Goal: Task Accomplishment & Management: Manage account settings

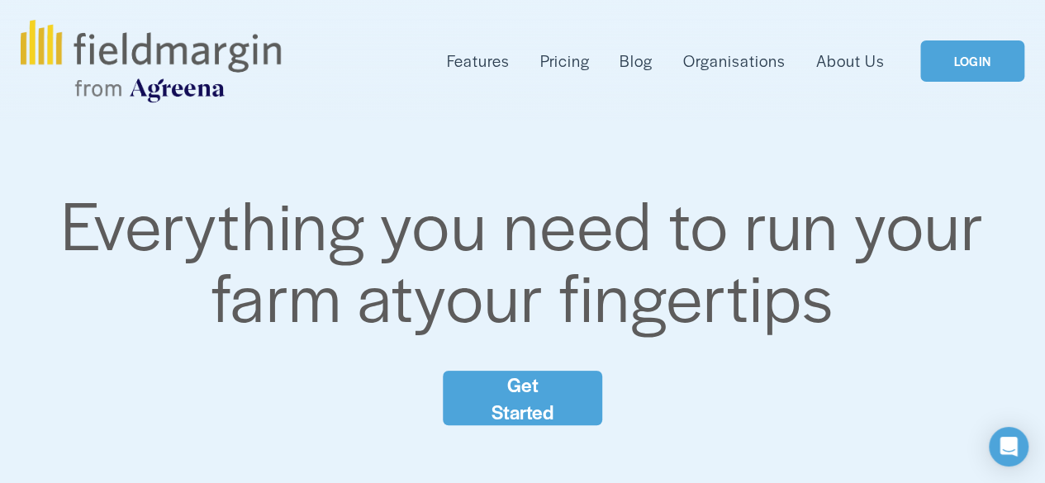
click at [987, 66] on link "LOGIN" at bounding box center [973, 61] width 104 height 42
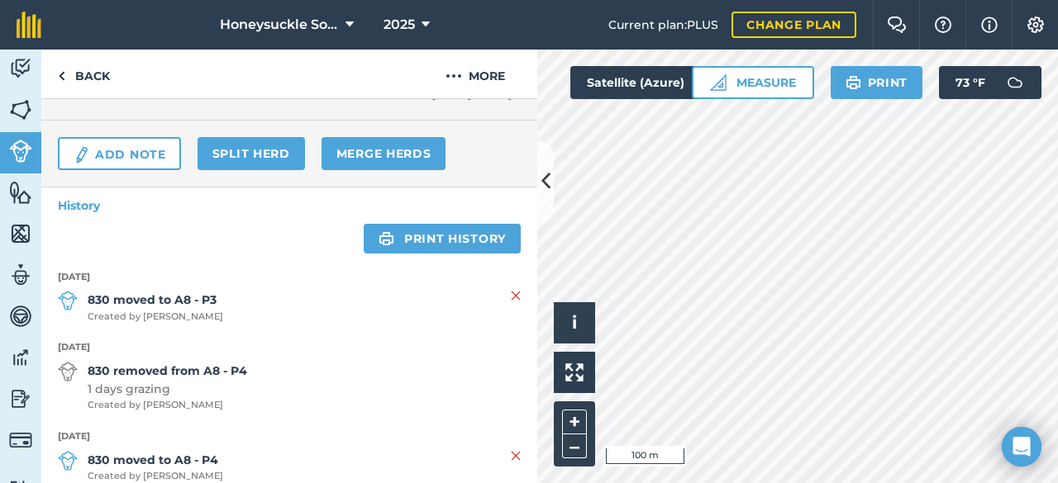
scroll to position [237, 0]
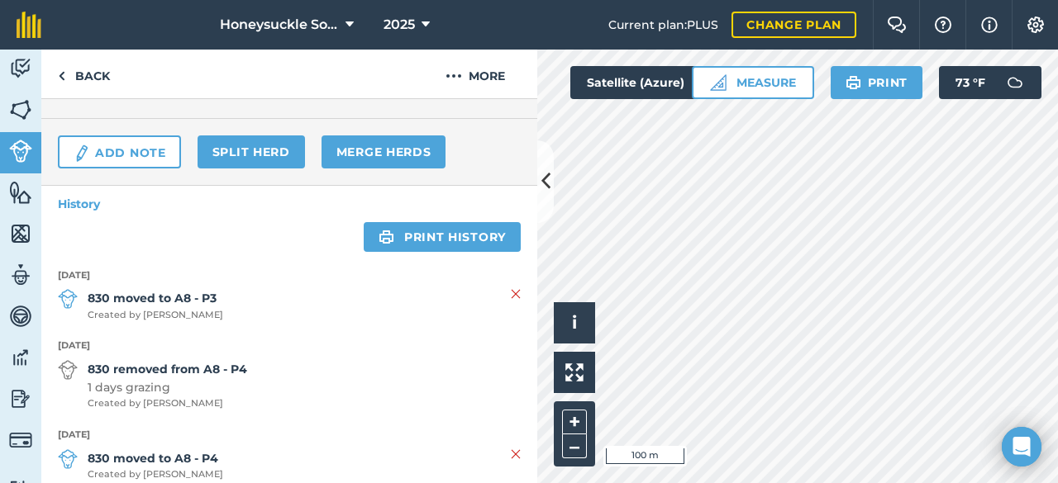
click at [775, 483] on html "Honeysuckle Solar 2025 Current plan : PLUS Change plan Farm Chat Help Info Sett…" at bounding box center [529, 241] width 1058 height 483
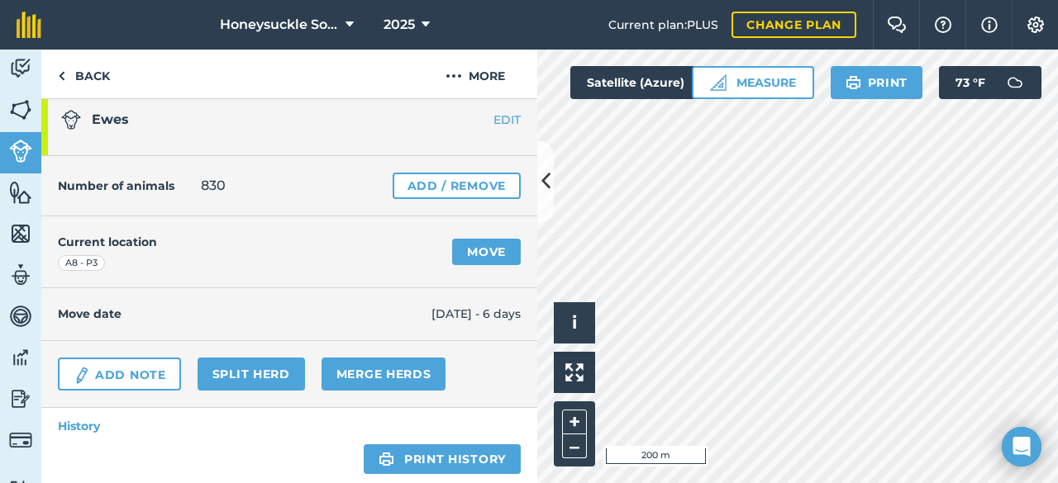
scroll to position [0, 0]
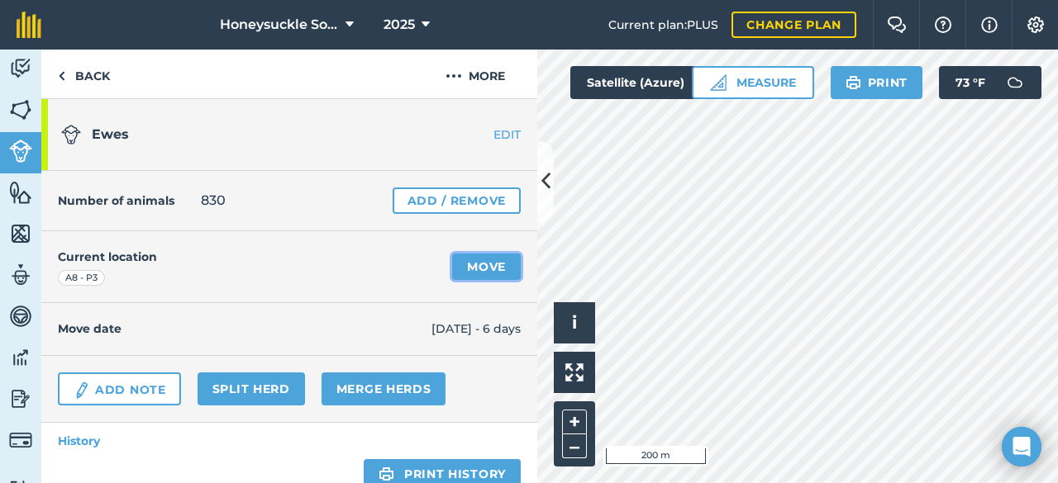
click at [464, 265] on link "Move" at bounding box center [486, 267] width 69 height 26
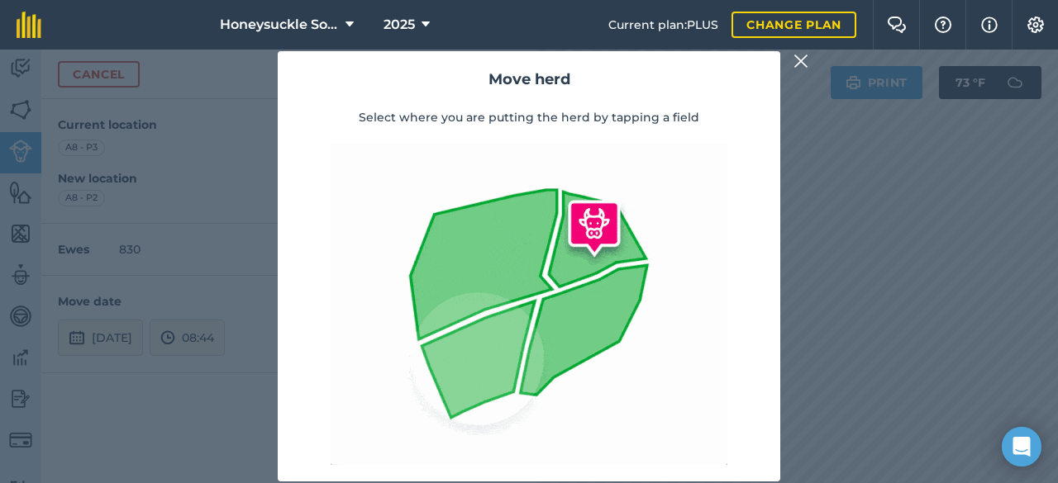
click at [803, 71] on img at bounding box center [800, 61] width 15 height 20
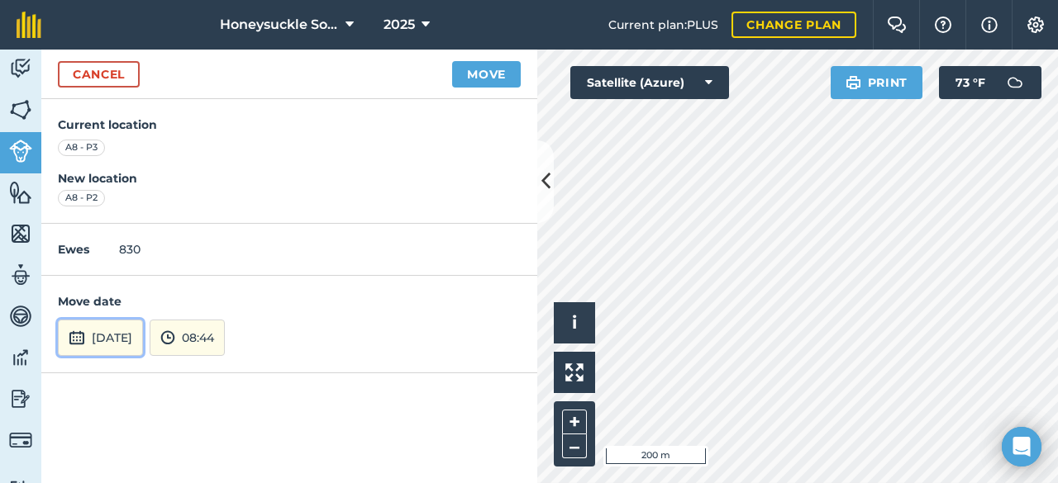
click at [114, 341] on button "[DATE]" at bounding box center [100, 338] width 85 height 36
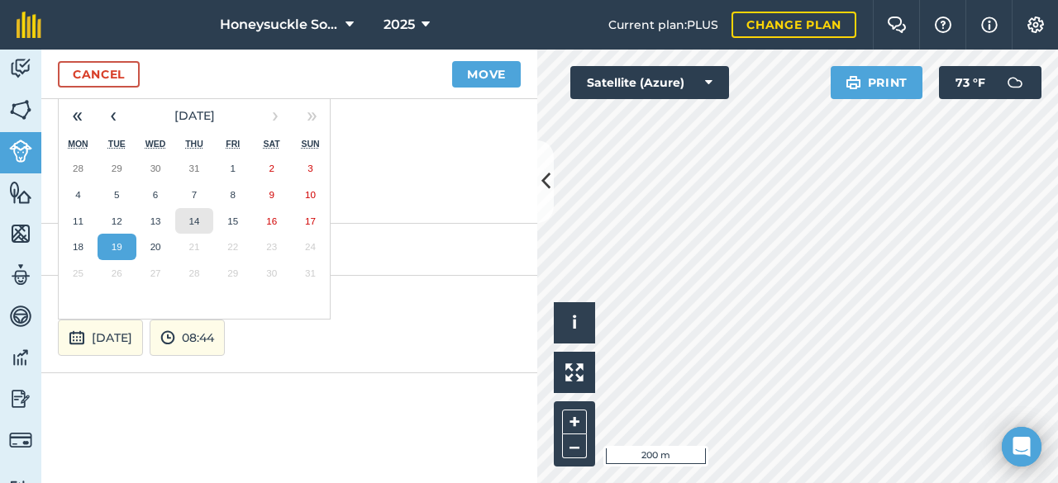
click at [195, 216] on abbr "14" at bounding box center [193, 221] width 11 height 11
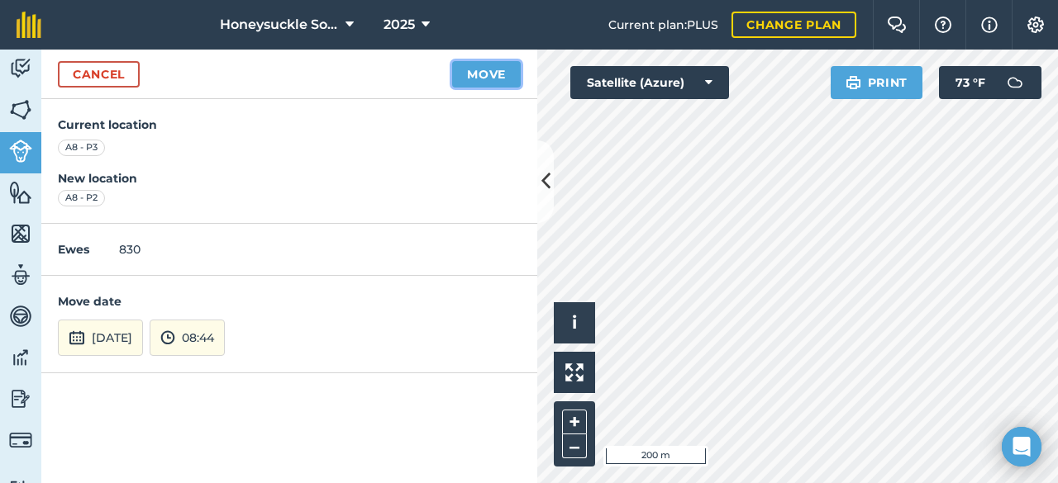
click at [492, 66] on button "Move" at bounding box center [486, 74] width 69 height 26
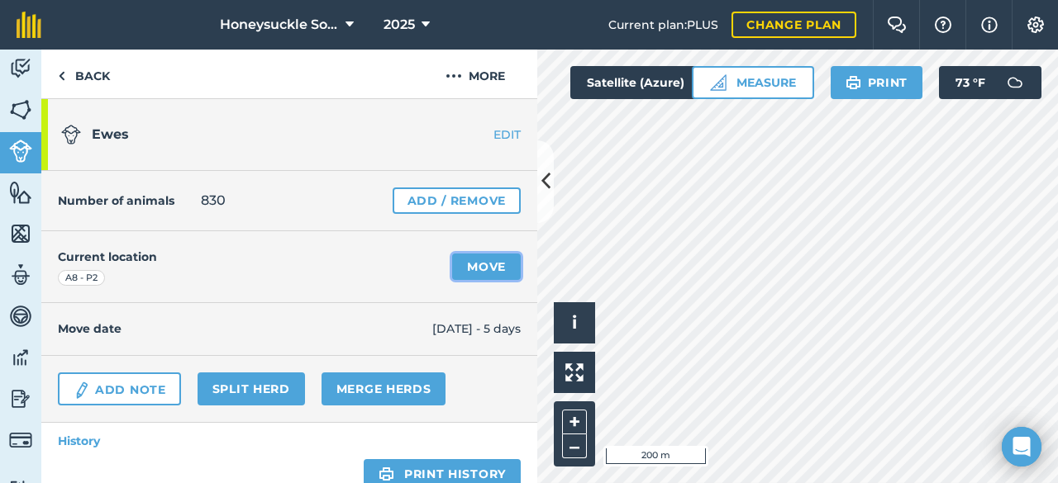
click at [465, 265] on link "Move" at bounding box center [486, 267] width 69 height 26
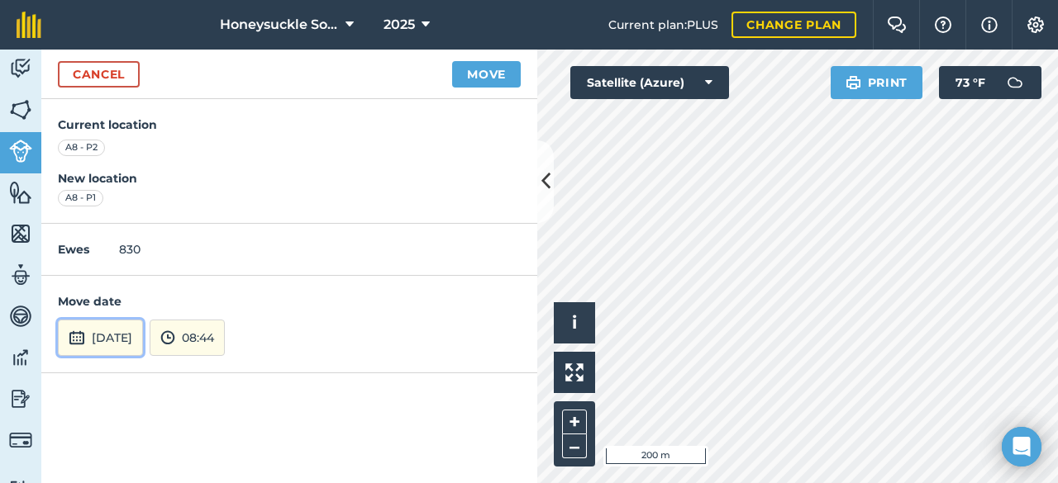
click at [121, 336] on button "[DATE]" at bounding box center [100, 338] width 85 height 36
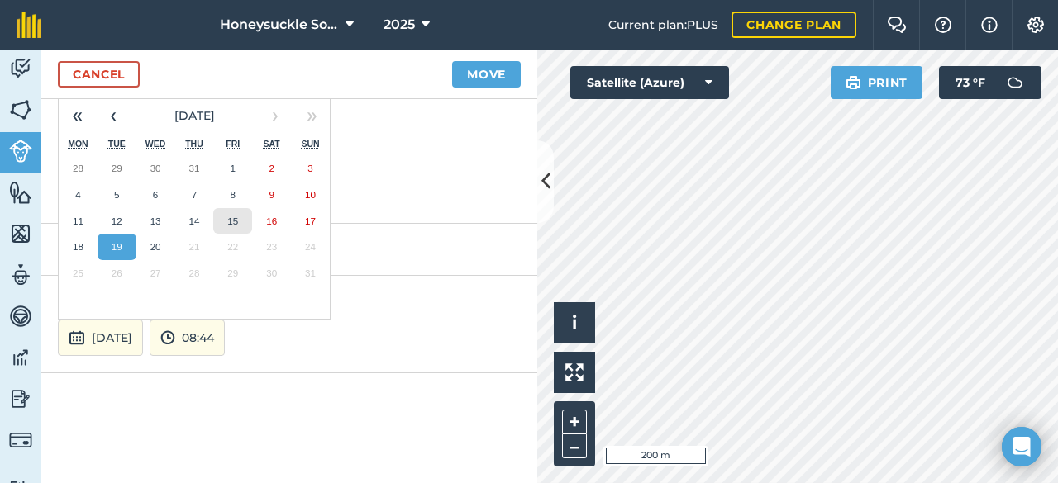
click at [231, 216] on abbr "15" at bounding box center [232, 221] width 11 height 11
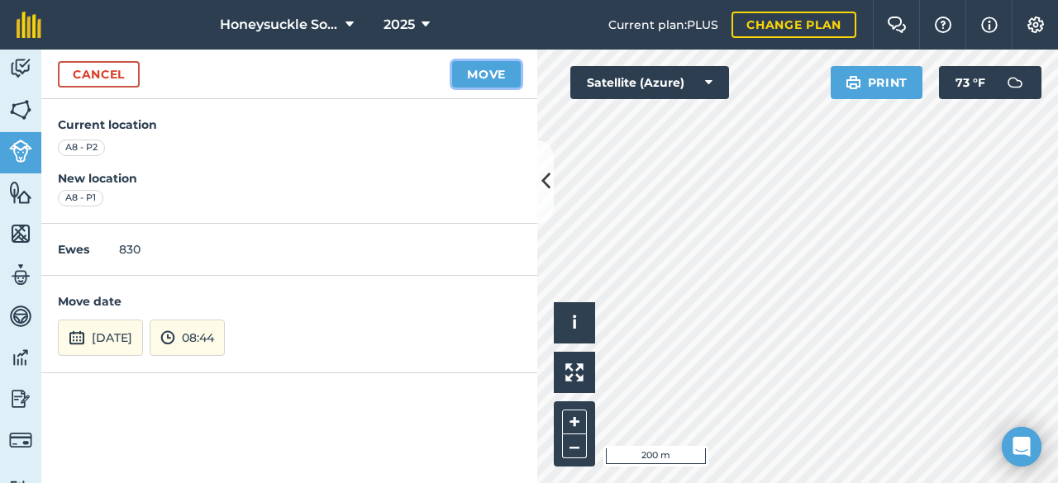
click at [488, 72] on button "Move" at bounding box center [486, 74] width 69 height 26
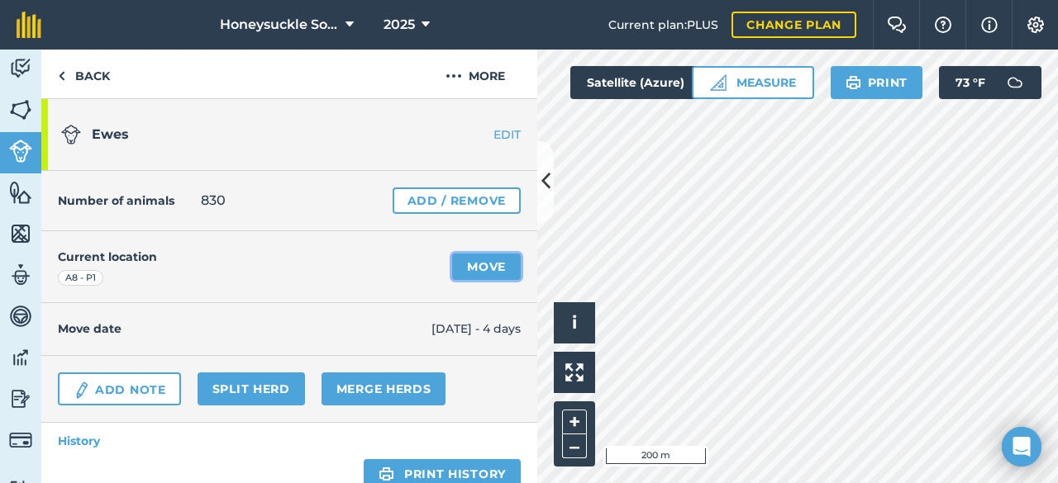
click at [489, 264] on link "Move" at bounding box center [486, 267] width 69 height 26
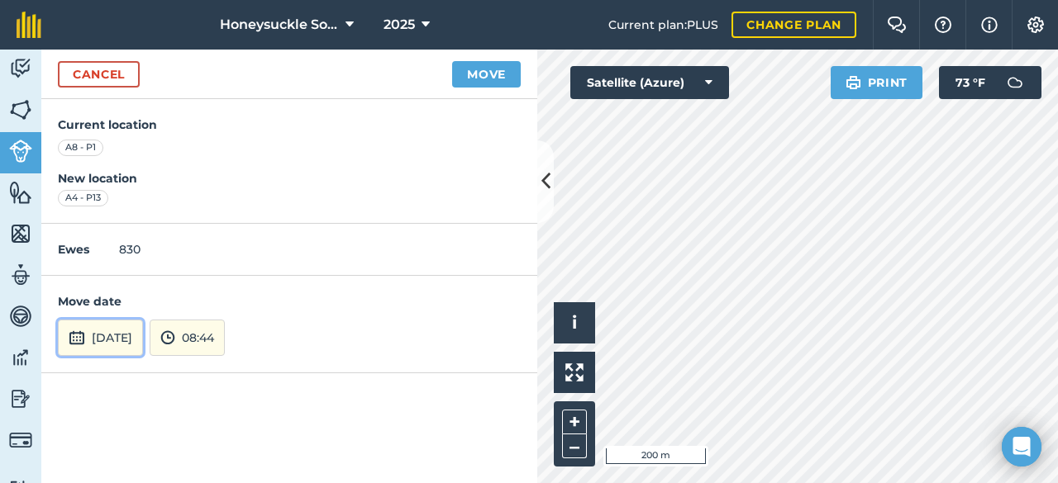
click at [139, 346] on button "[DATE]" at bounding box center [100, 338] width 85 height 36
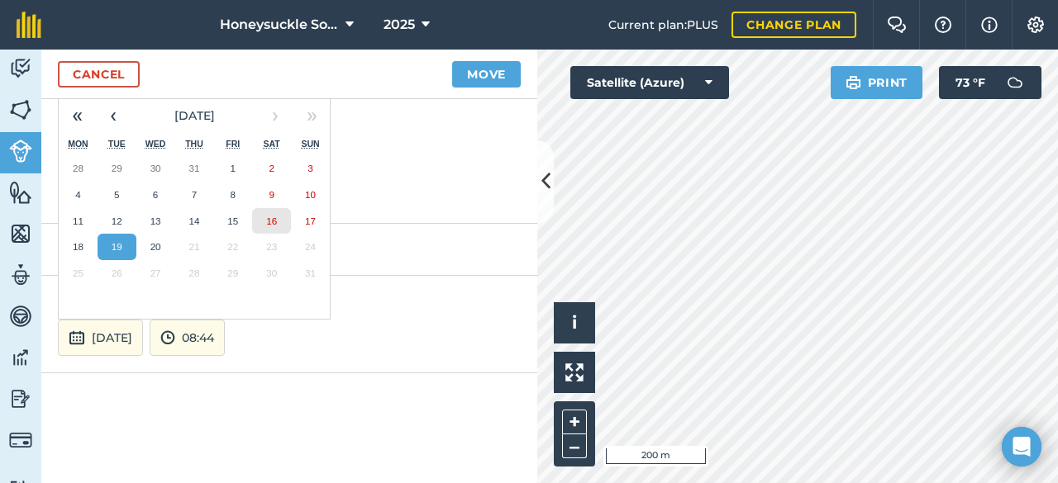
click at [278, 215] on button "16" at bounding box center [271, 221] width 39 height 26
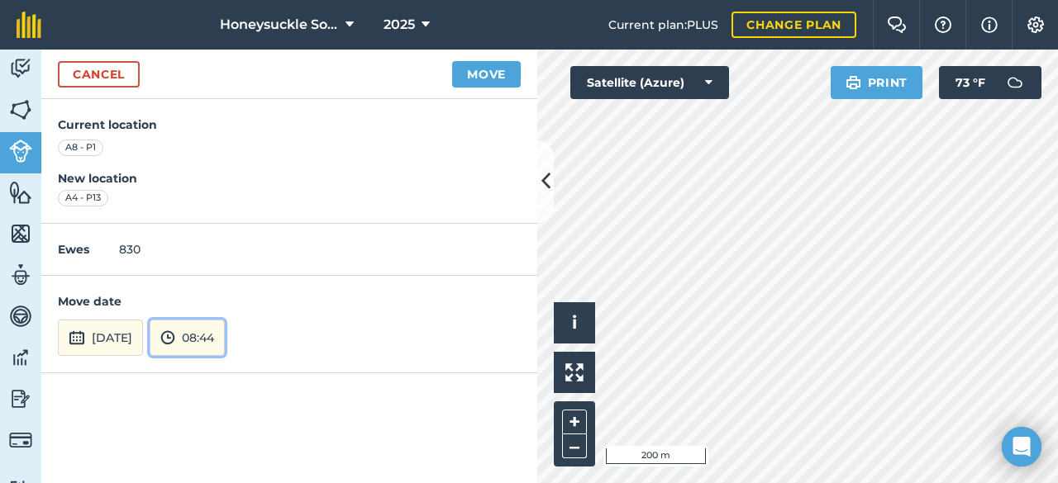
click at [225, 350] on button "08:44" at bounding box center [187, 338] width 75 height 36
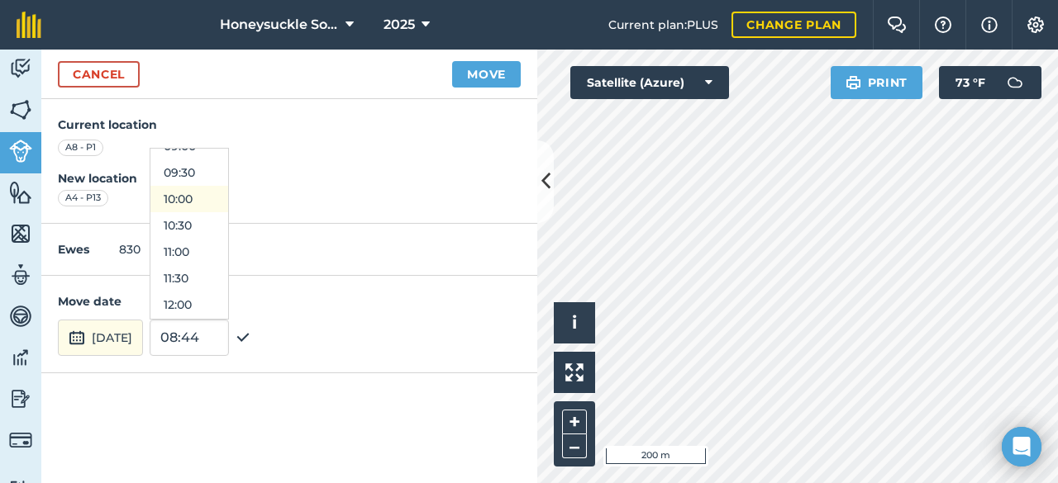
scroll to position [493, 0]
click at [220, 254] on button "11:00" at bounding box center [189, 250] width 78 height 26
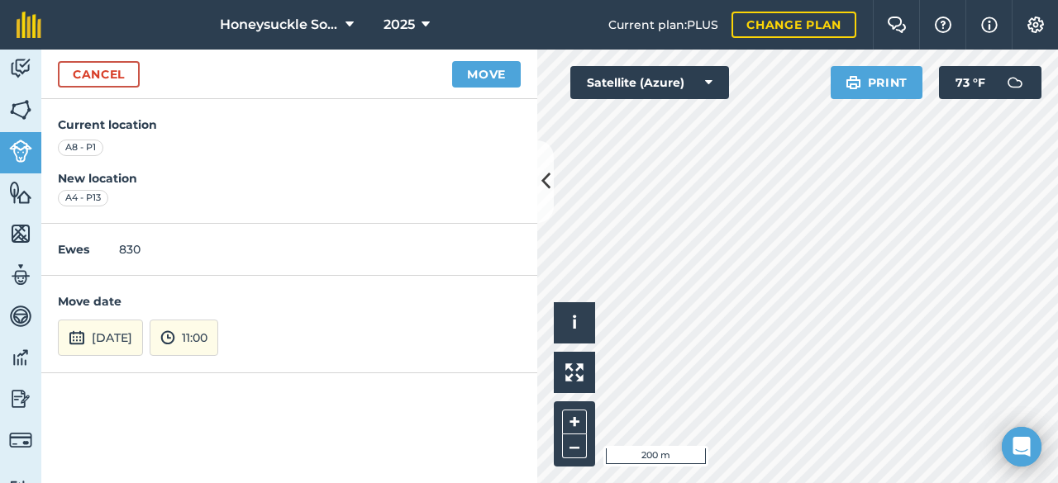
click at [227, 355] on div "Move date [DATE] 11:00" at bounding box center [289, 324] width 496 height 97
click at [218, 350] on button "11:00" at bounding box center [184, 338] width 69 height 36
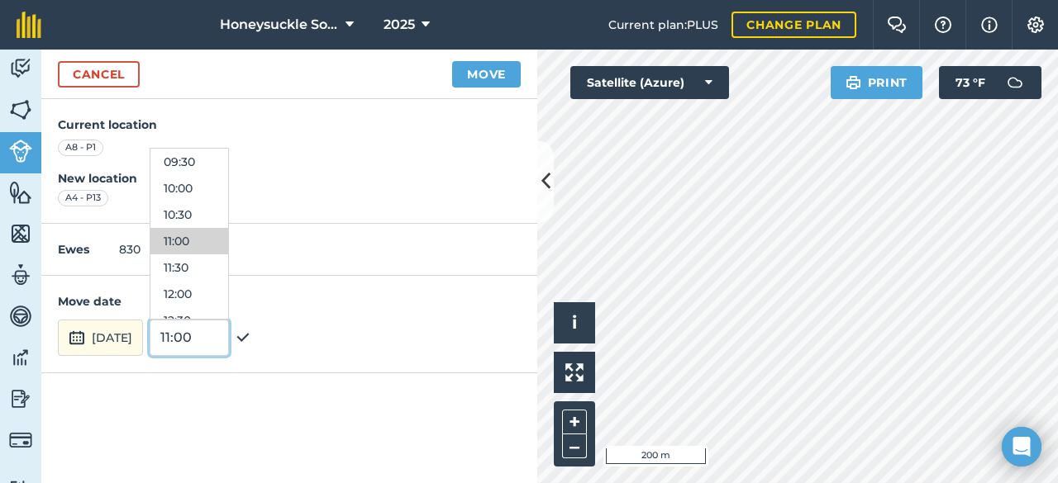
click at [226, 350] on input "11:00" at bounding box center [189, 338] width 79 height 36
click at [316, 294] on h4 "Move date" at bounding box center [289, 302] width 463 height 18
click at [479, 80] on button "Move" at bounding box center [486, 74] width 69 height 26
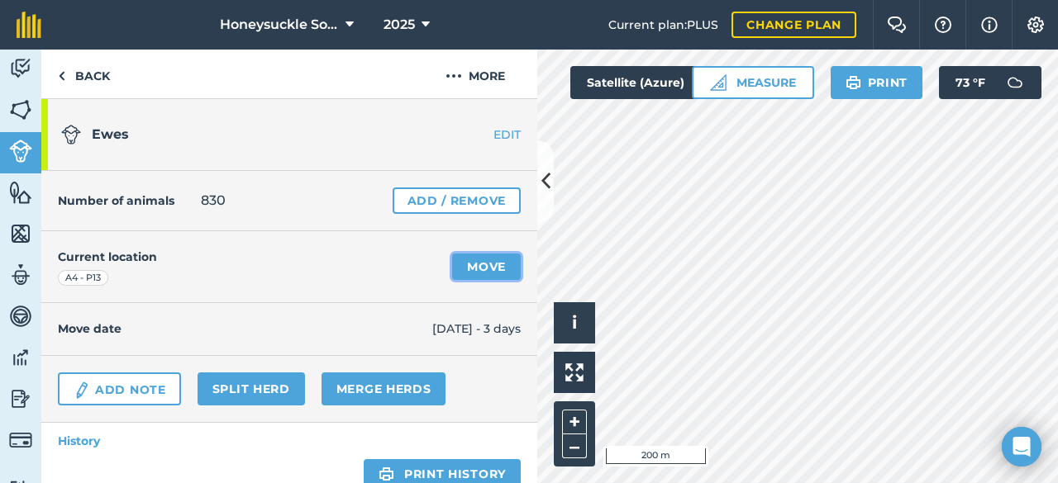
click at [505, 265] on link "Move" at bounding box center [486, 267] width 69 height 26
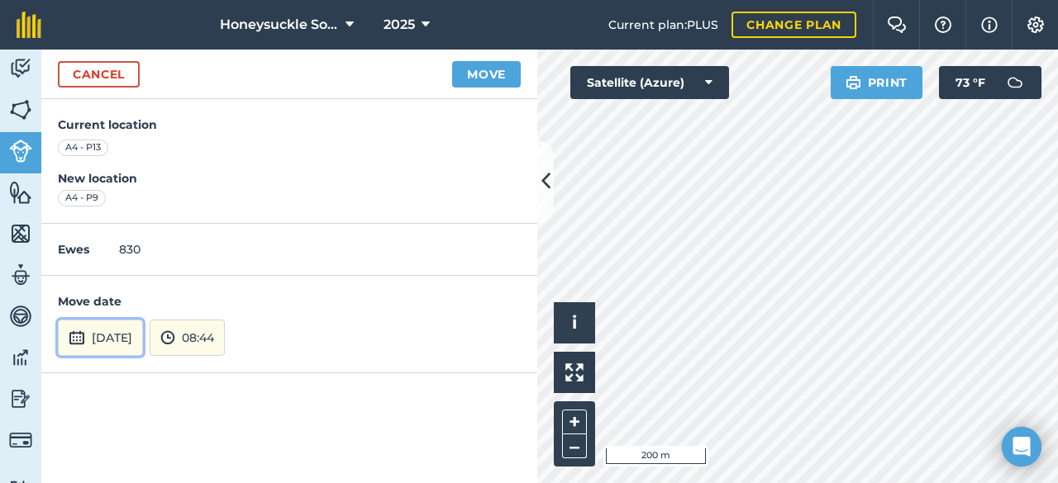
click at [143, 352] on button "[DATE]" at bounding box center [100, 338] width 85 height 36
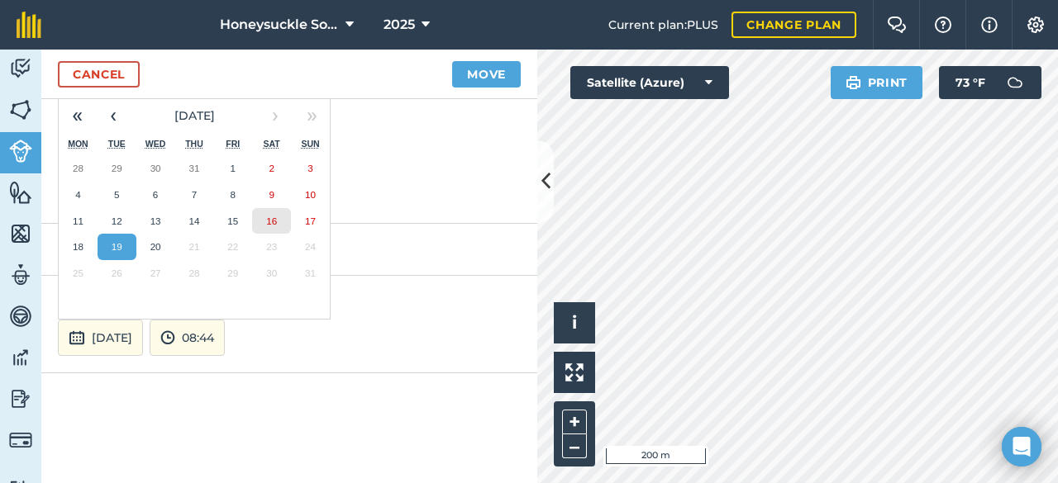
click at [288, 218] on button "16" at bounding box center [271, 221] width 39 height 26
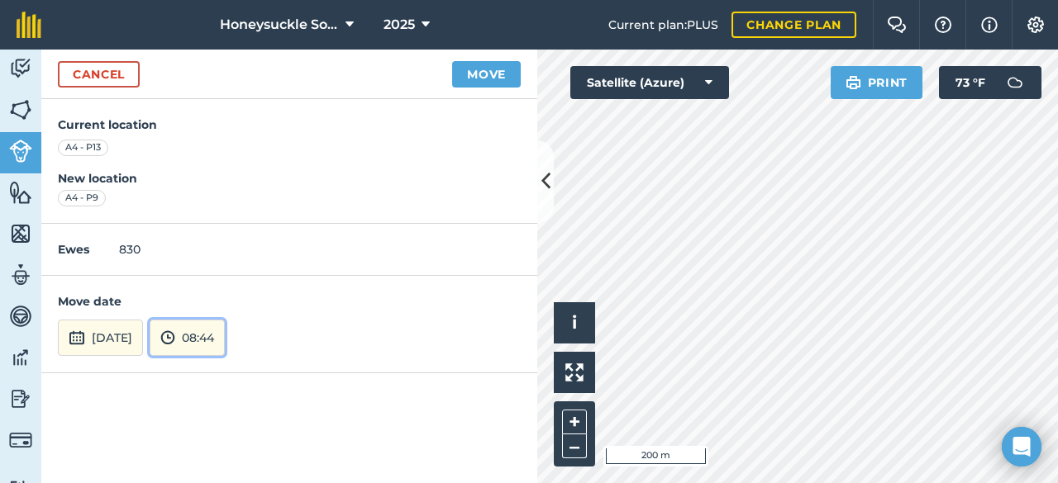
click at [225, 343] on button "08:44" at bounding box center [187, 338] width 75 height 36
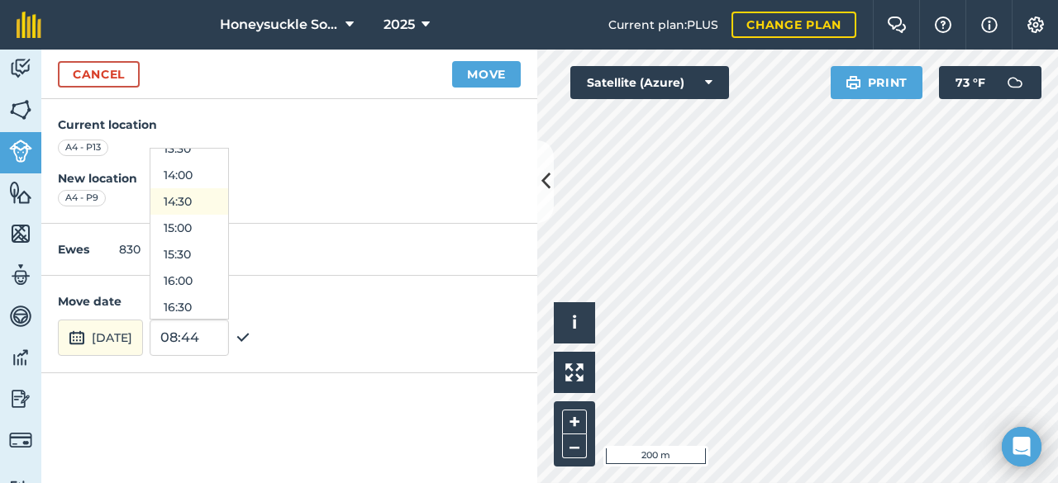
scroll to position [723, 0]
click at [218, 169] on button "14:00" at bounding box center [189, 179] width 78 height 26
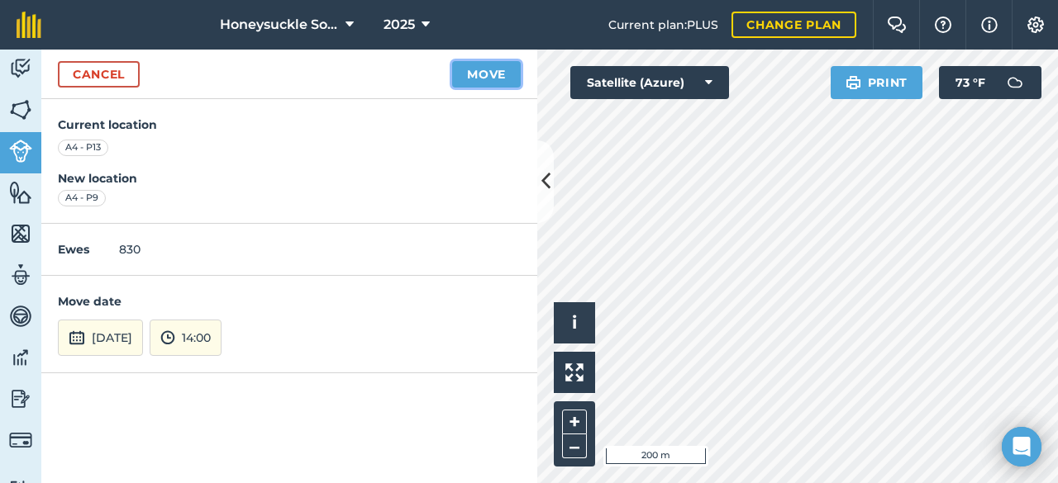
click at [488, 79] on button "Move" at bounding box center [486, 74] width 69 height 26
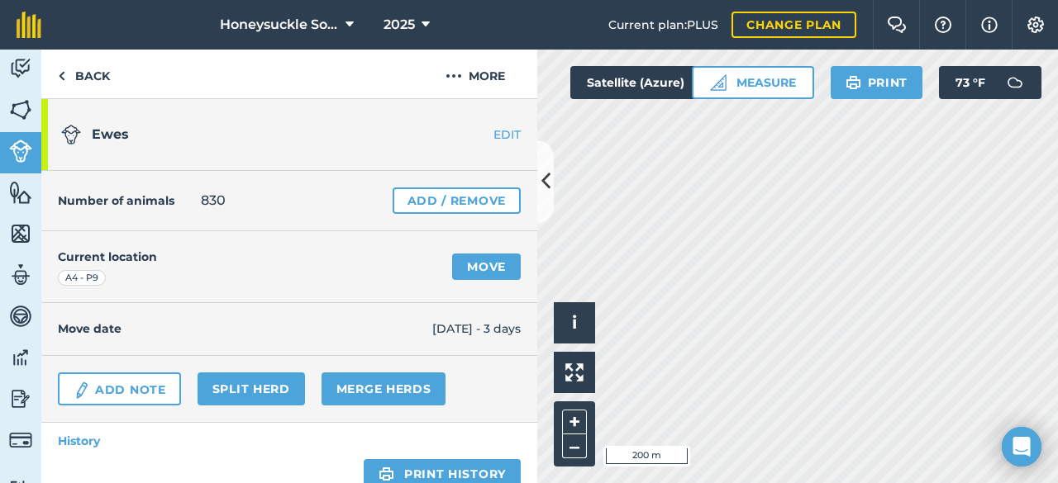
click at [758, 87] on div "Hello i © 2025 TomTom, Microsoft 200 m + – Satellite (Azure) Measure Print 73 °…" at bounding box center [797, 267] width 521 height 434
click at [727, 90] on div "Hello i © 2025 TomTom, Microsoft 200 m + – Satellite (Azure) Measure Print 73 °…" at bounding box center [797, 267] width 521 height 434
click at [10, 231] on img at bounding box center [20, 233] width 23 height 25
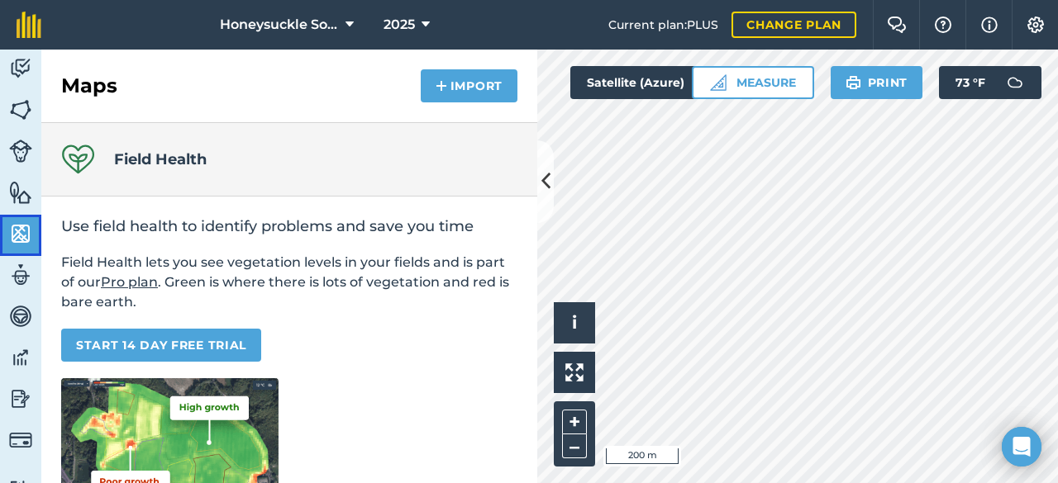
scroll to position [278, 0]
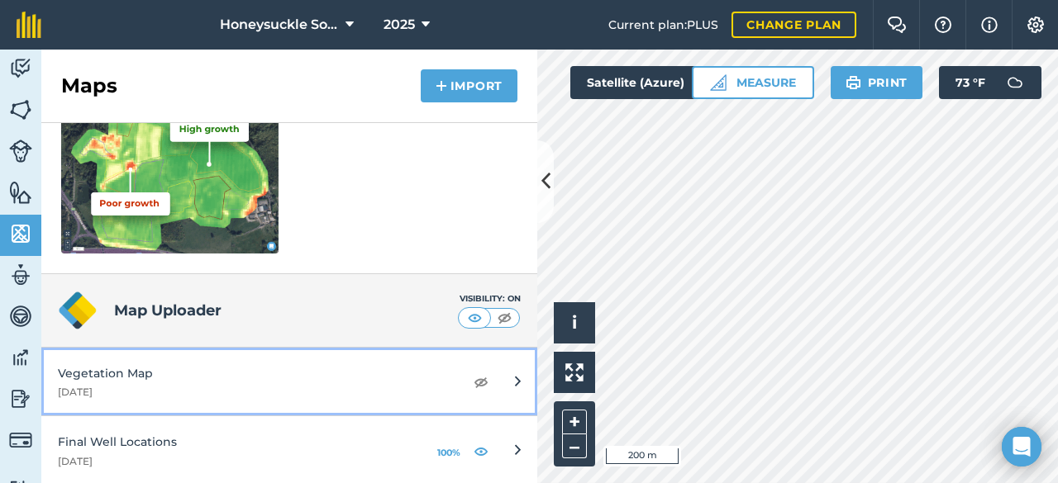
click at [274, 379] on div "Vegetation Map" at bounding box center [252, 373] width 389 height 18
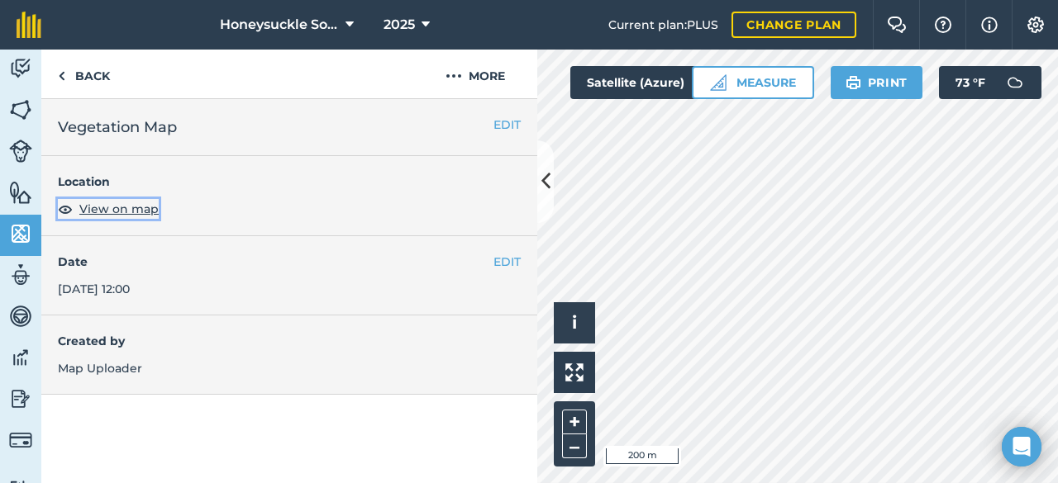
click at [139, 209] on span "View on map" at bounding box center [118, 209] width 79 height 18
